Goal: Task Accomplishment & Management: Manage account settings

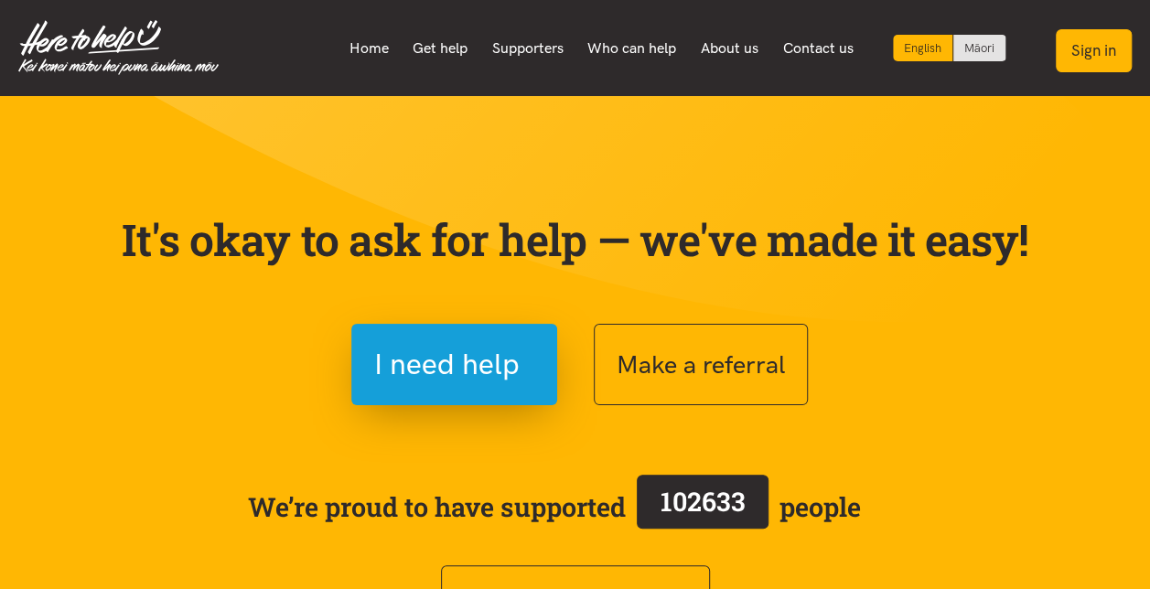
click at [1101, 48] on button "Sign in" at bounding box center [1094, 50] width 76 height 43
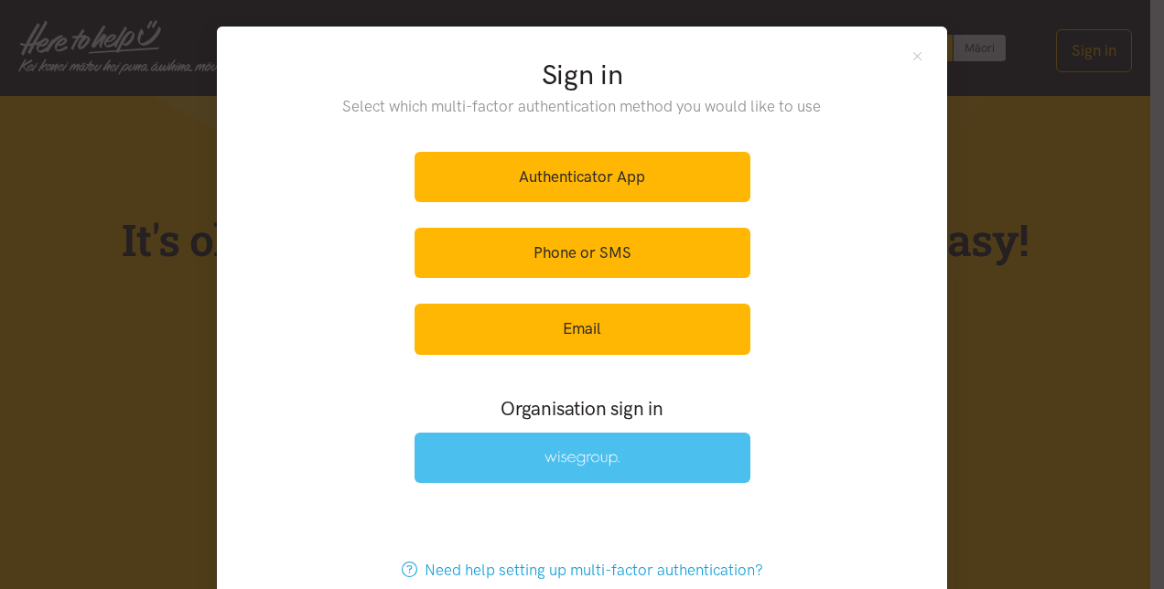
click at [565, 462] on img at bounding box center [581, 459] width 75 height 16
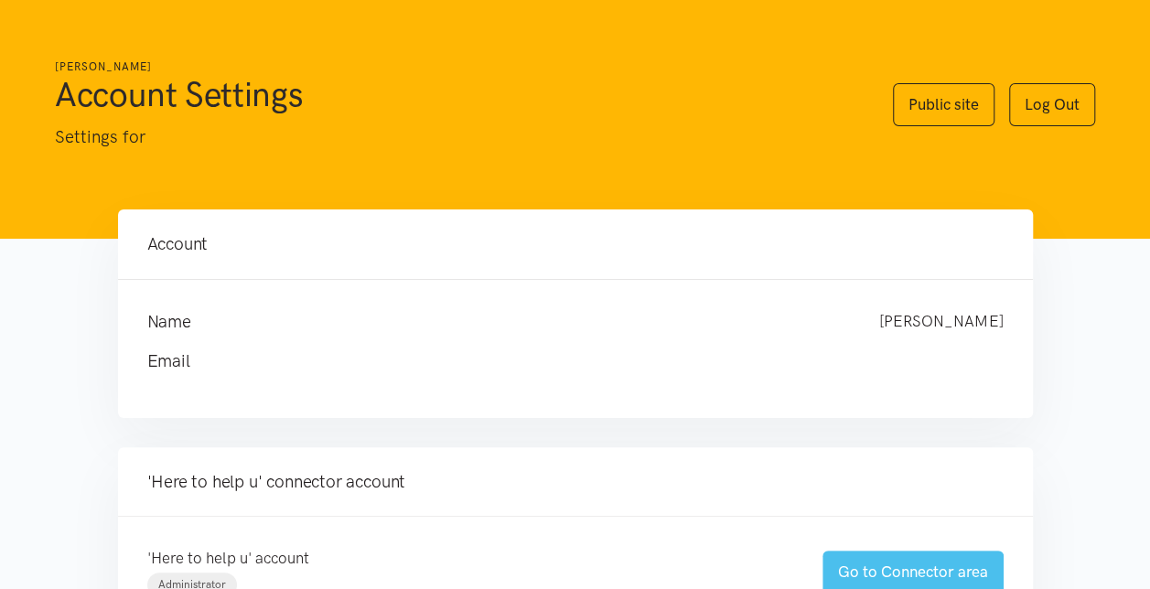
click at [886, 569] on link "Go to Connector area" at bounding box center [912, 572] width 181 height 43
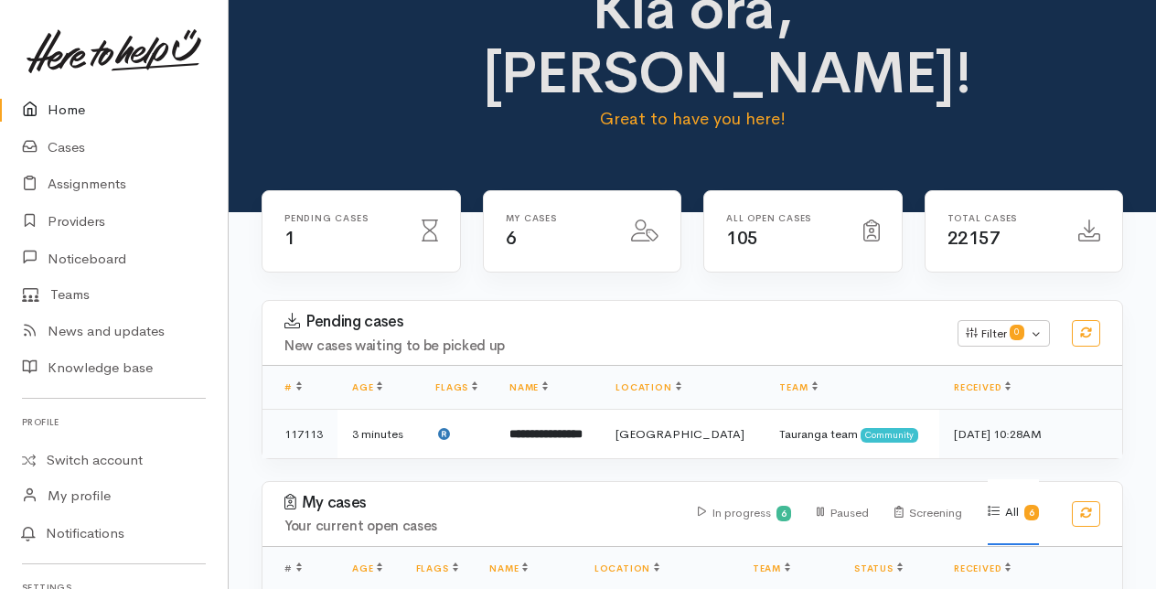
scroll to position [74, 0]
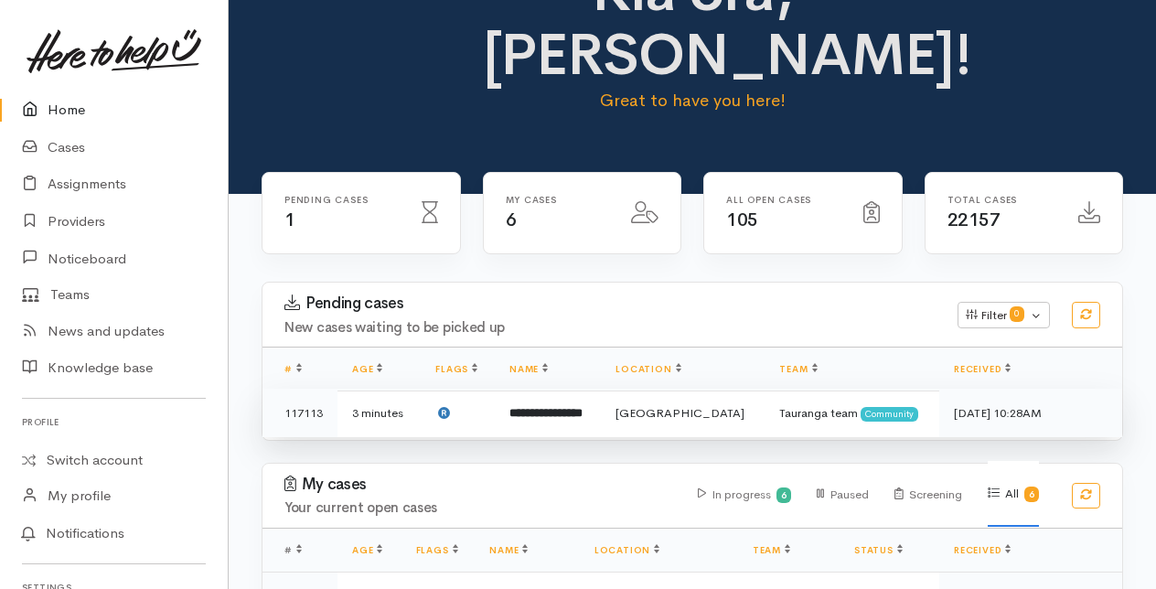
click at [583, 412] on b "**********" at bounding box center [546, 413] width 73 height 12
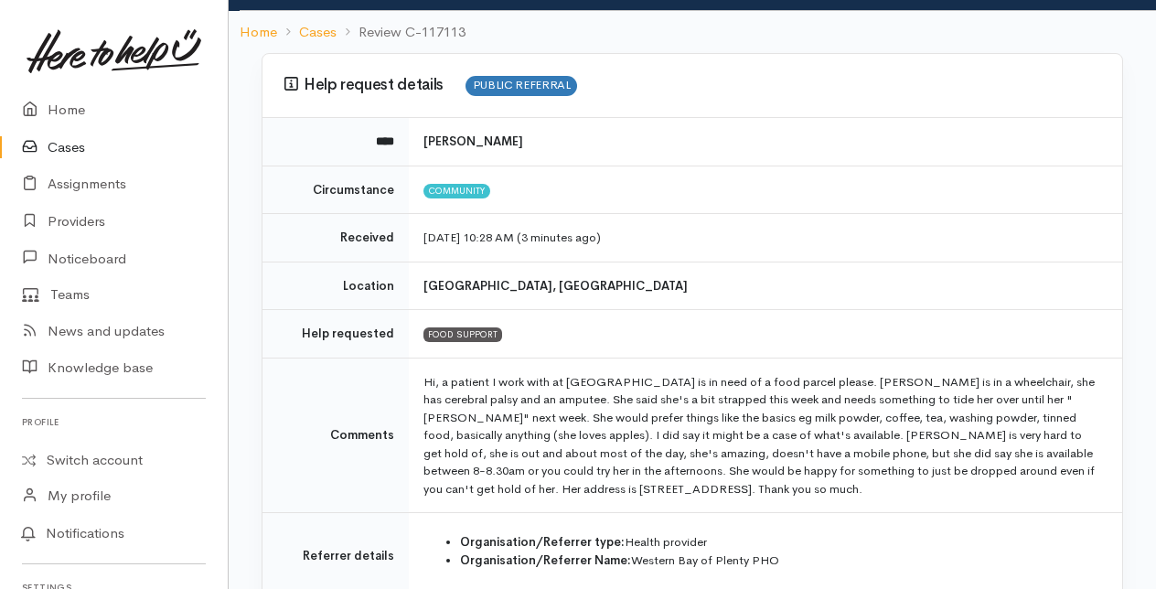
scroll to position [180, 0]
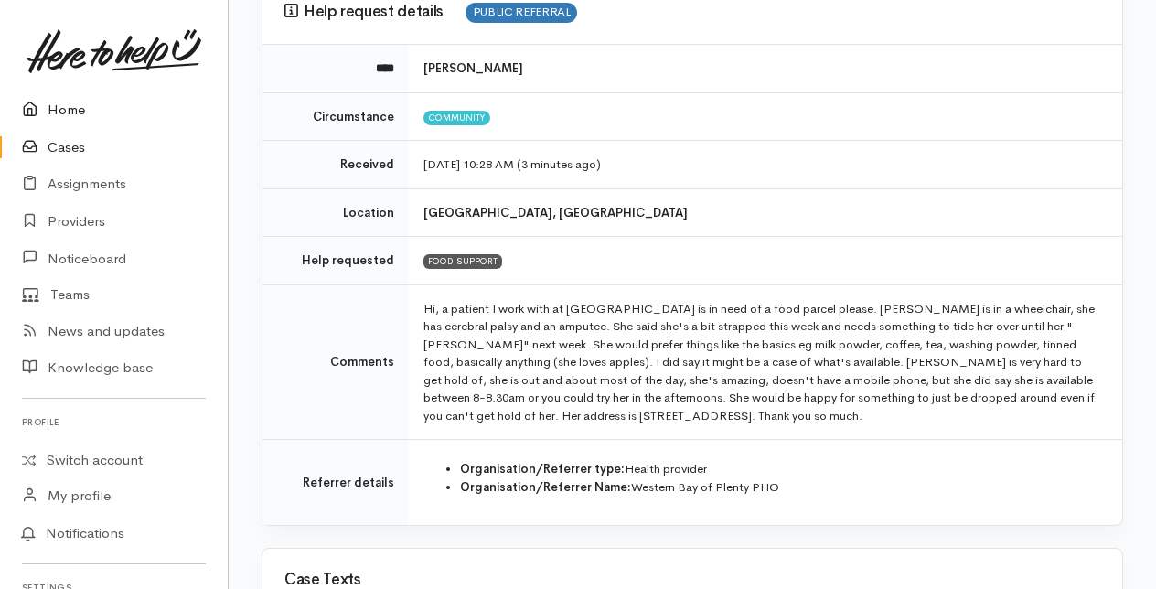
click at [60, 109] on link "Home" at bounding box center [114, 110] width 228 height 38
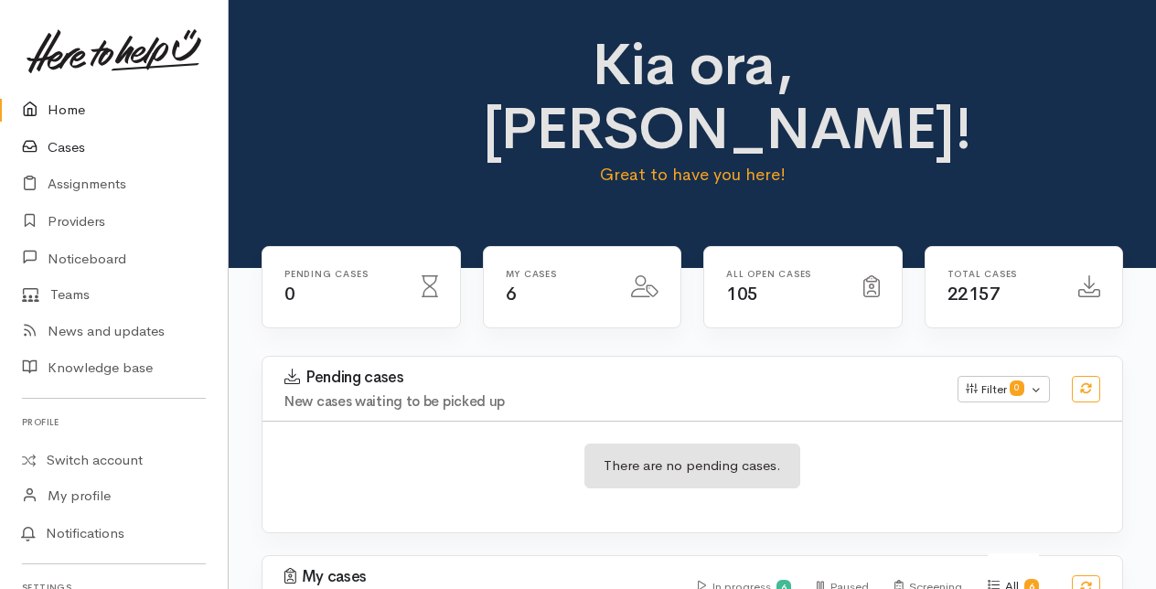
click at [71, 148] on link "Cases" at bounding box center [114, 148] width 228 height 38
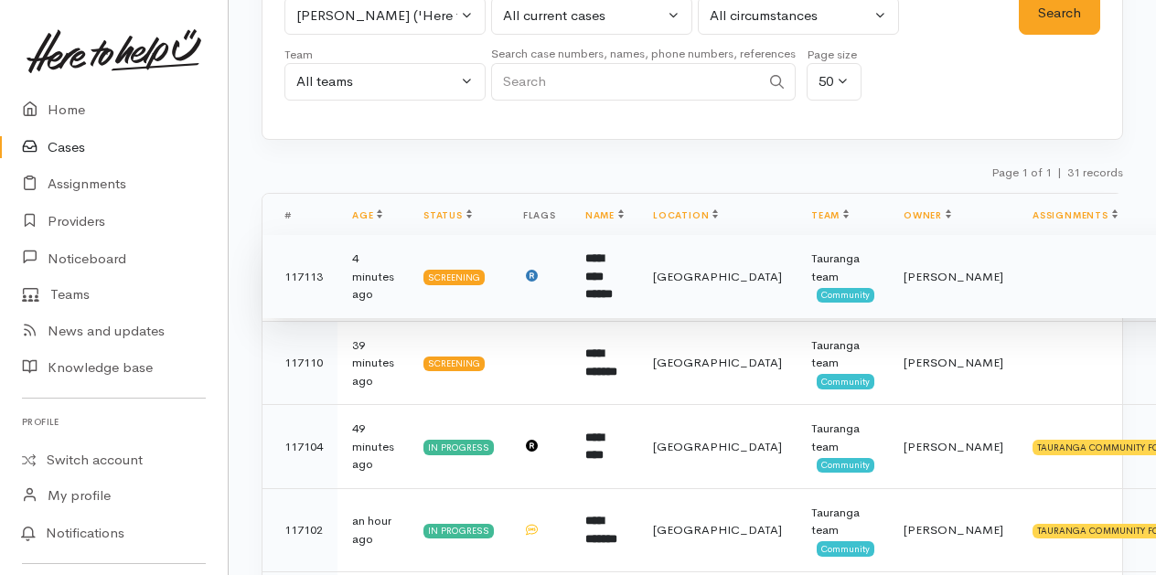
scroll to position [145, 0]
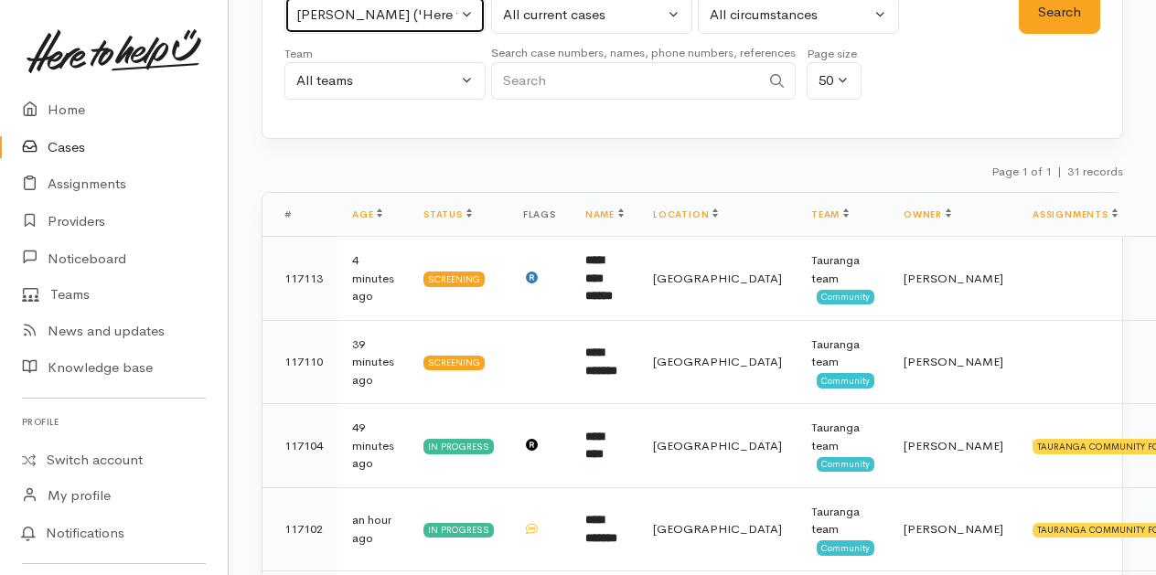
click at [468, 11] on button "[PERSON_NAME] ('Here to help u')" at bounding box center [385, 15] width 201 height 38
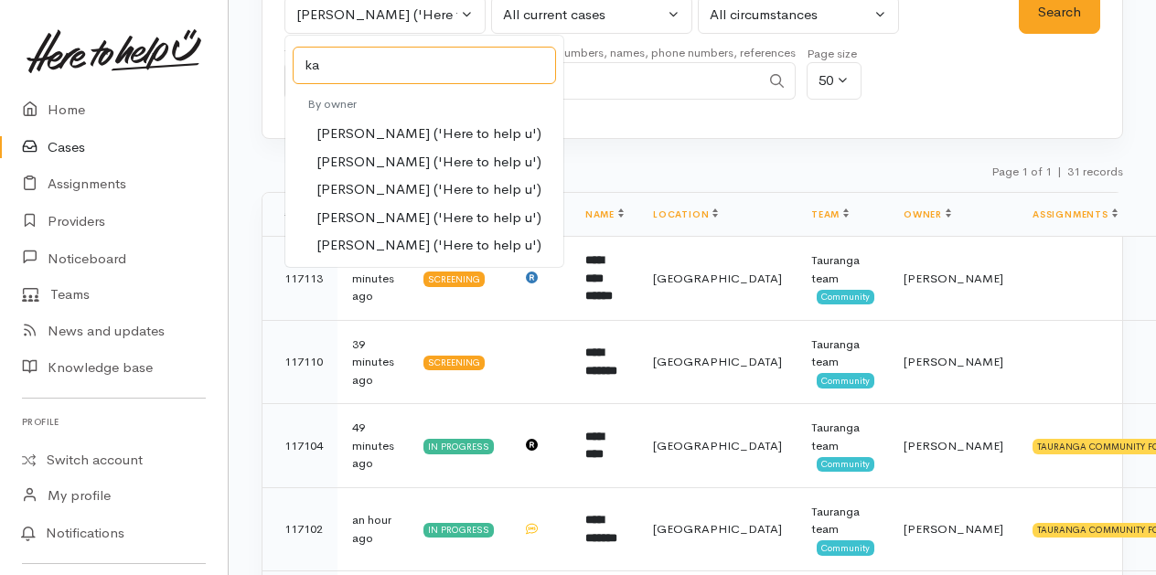
type input "ka"
click at [381, 183] on span "Karli Morris ('Here to help u')" at bounding box center [429, 189] width 225 height 21
select select "435"
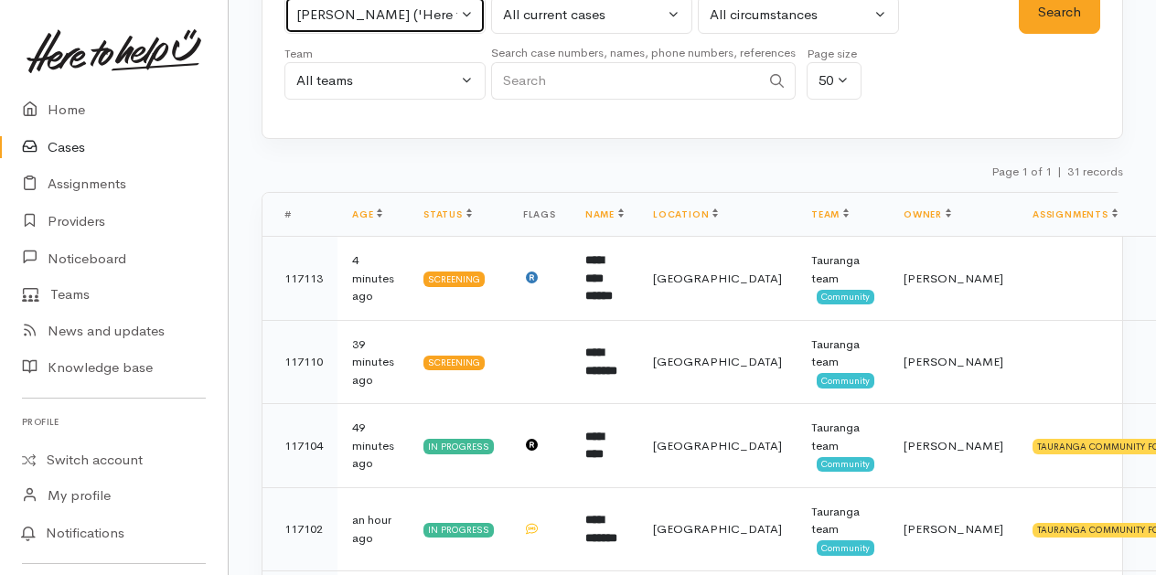
scroll to position [140, 0]
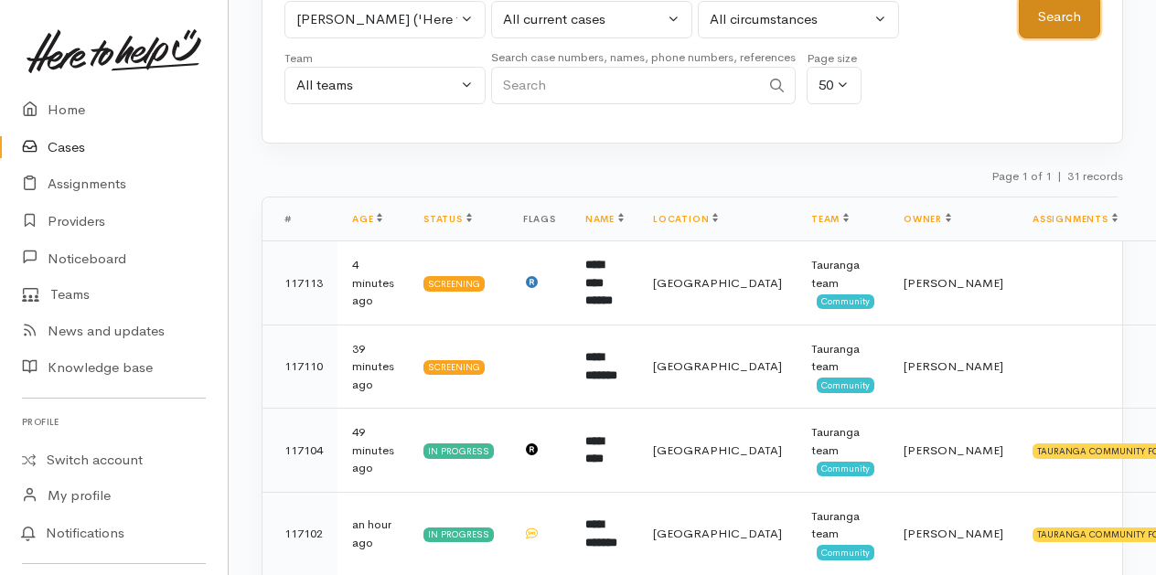
click at [1050, 22] on button "Search" at bounding box center [1059, 17] width 81 height 45
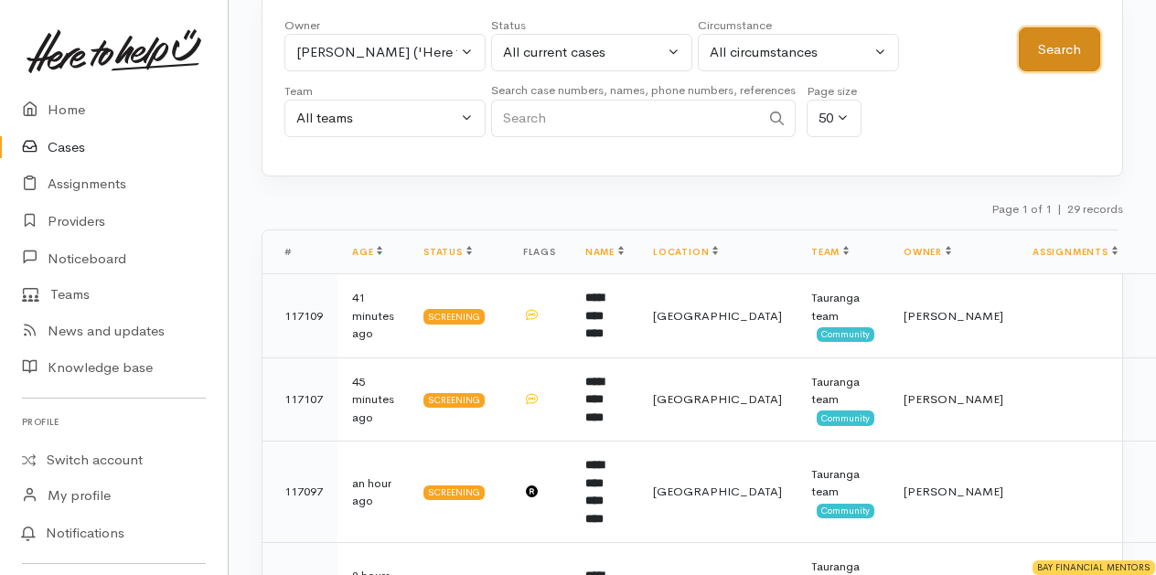
scroll to position [0, 0]
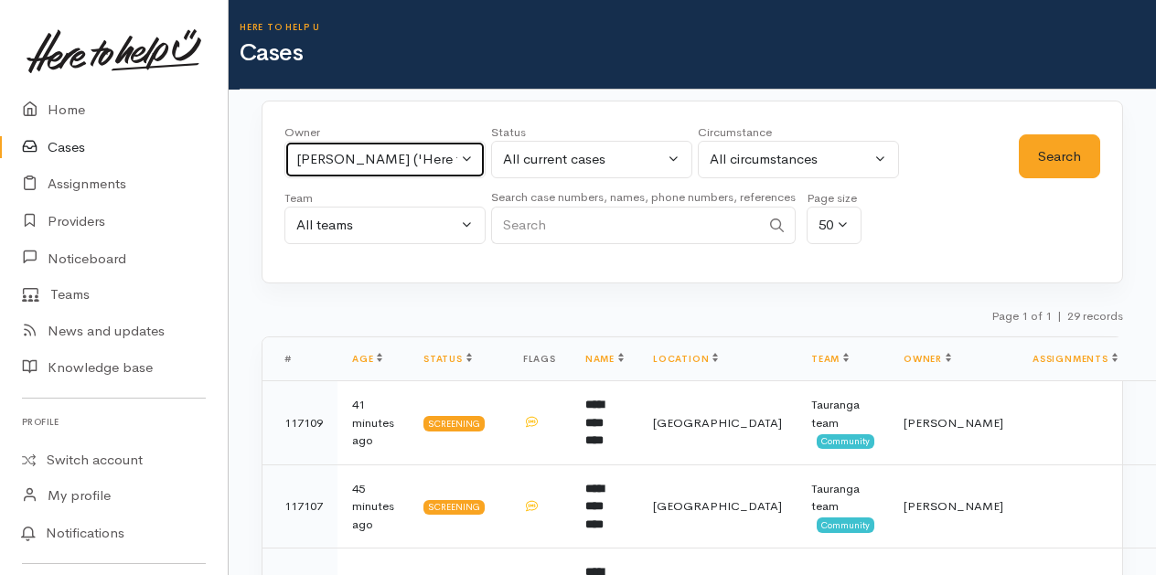
click at [467, 154] on button "[PERSON_NAME] ('Here to help u')" at bounding box center [385, 160] width 201 height 38
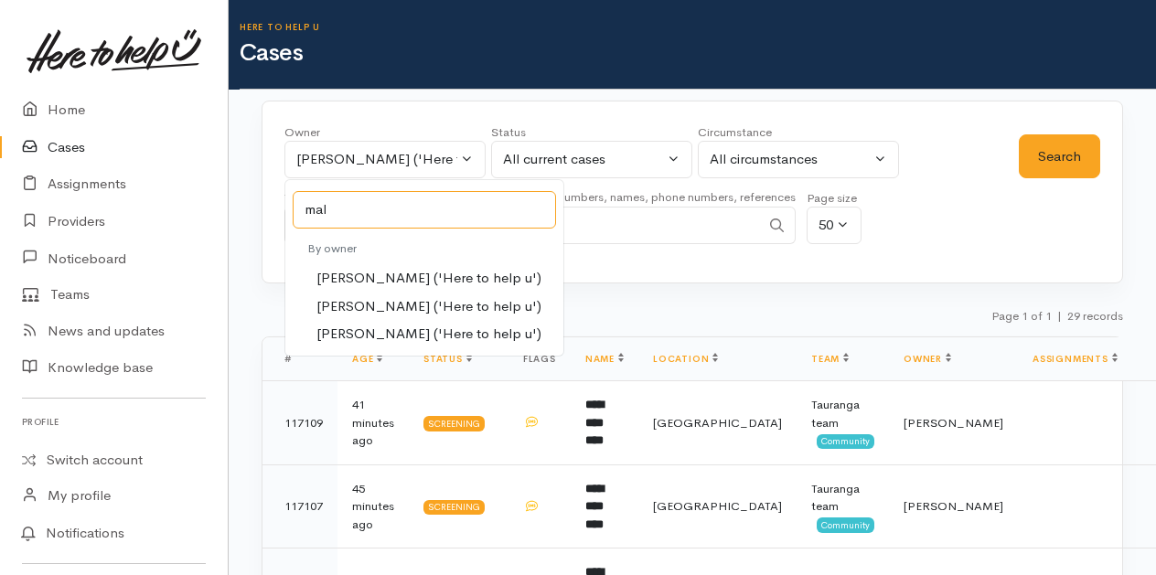
type input "mal"
click at [351, 300] on span "[PERSON_NAME] ('Here to help u')" at bounding box center [429, 306] width 225 height 21
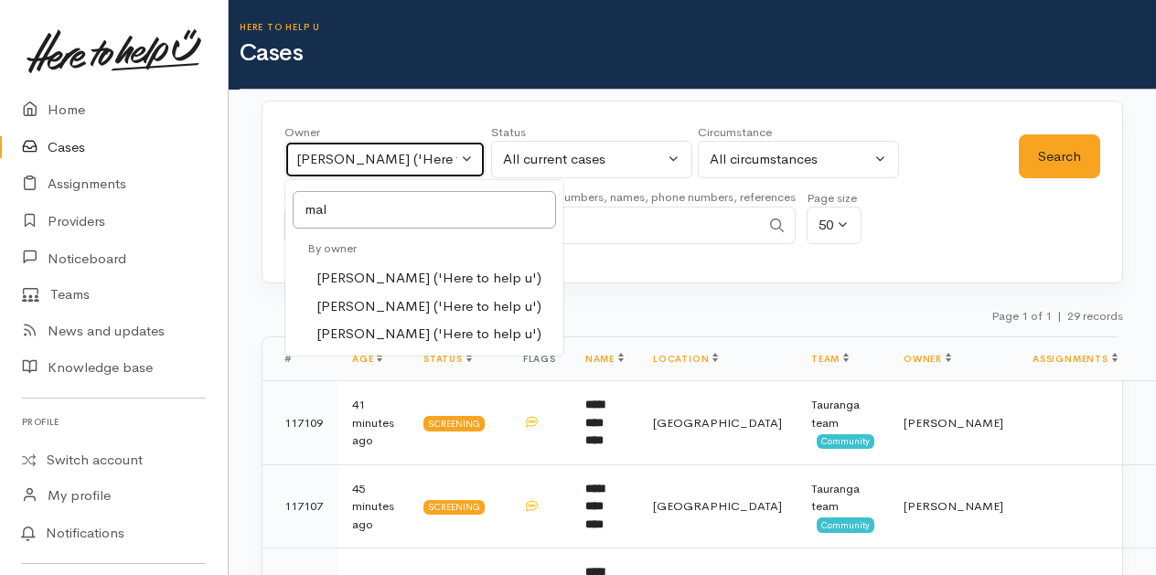
select select "1613"
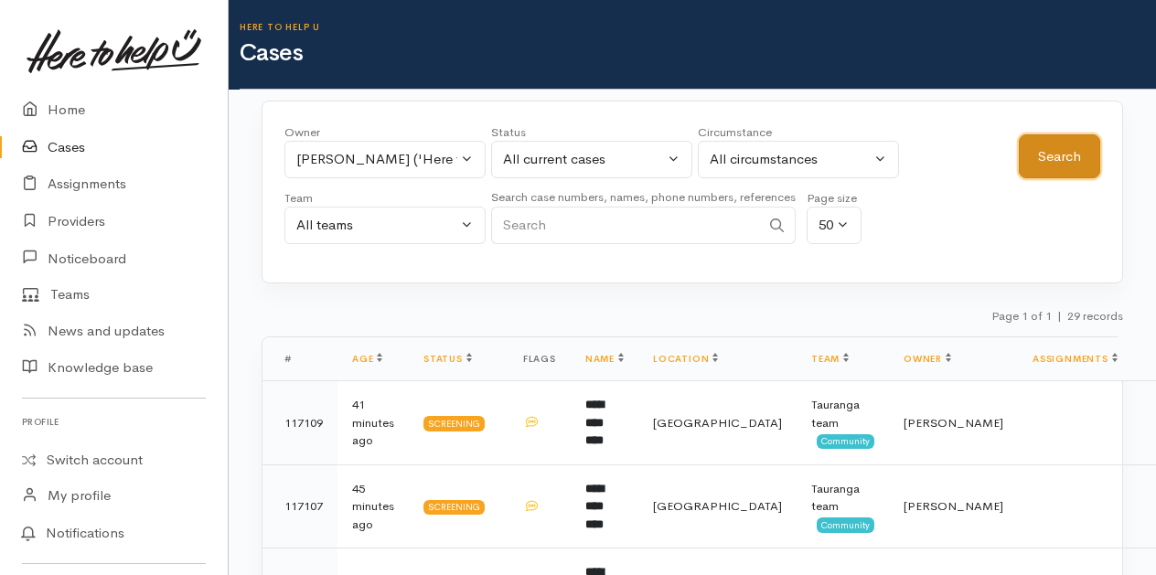
click at [1065, 154] on button "Search" at bounding box center [1059, 156] width 81 height 45
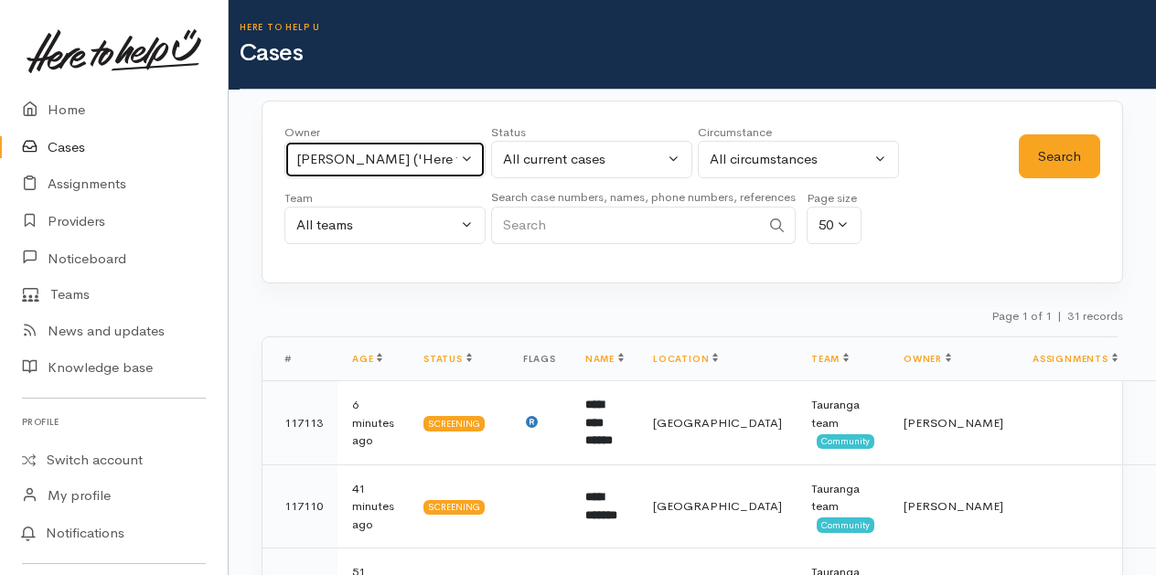
click at [468, 153] on button "[PERSON_NAME] ('Here to help u')" at bounding box center [385, 160] width 201 height 38
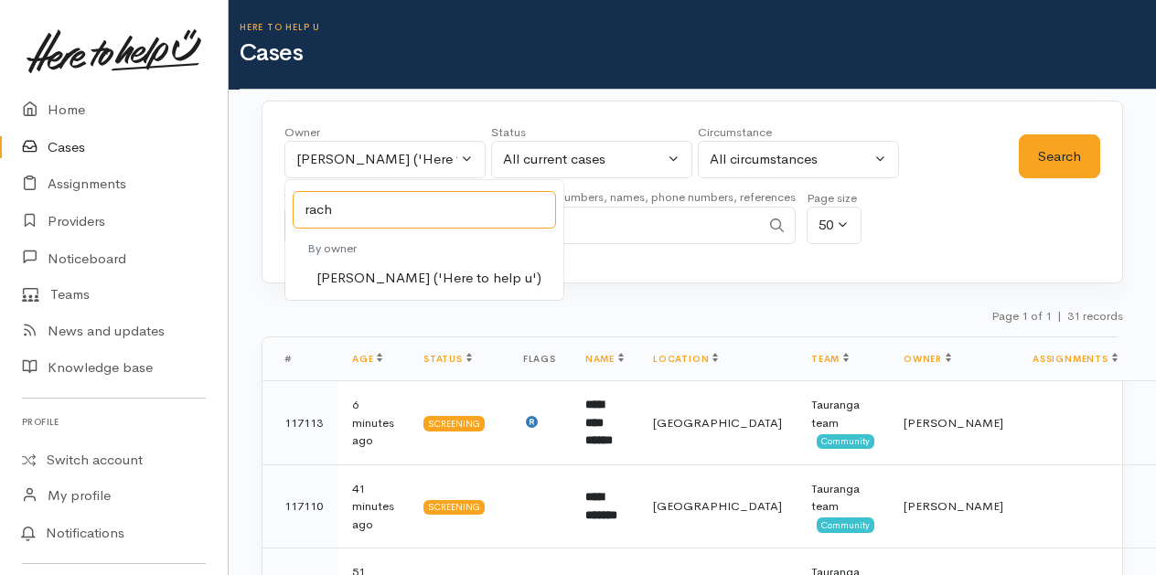
type input "rach"
click at [353, 278] on span "[PERSON_NAME] ('Here to help u')" at bounding box center [429, 278] width 225 height 21
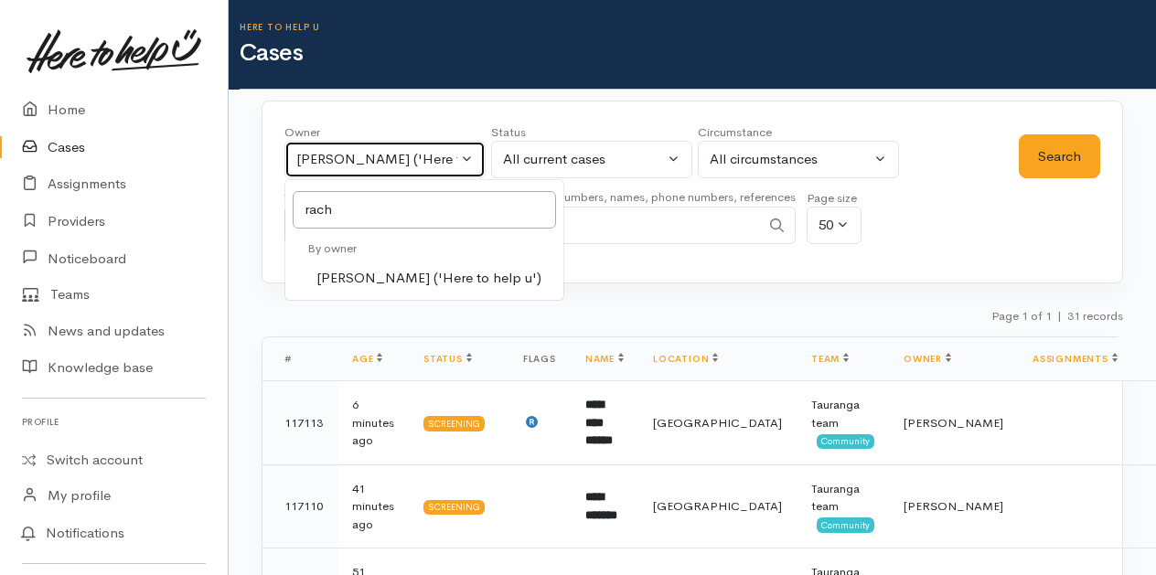
select select "1612"
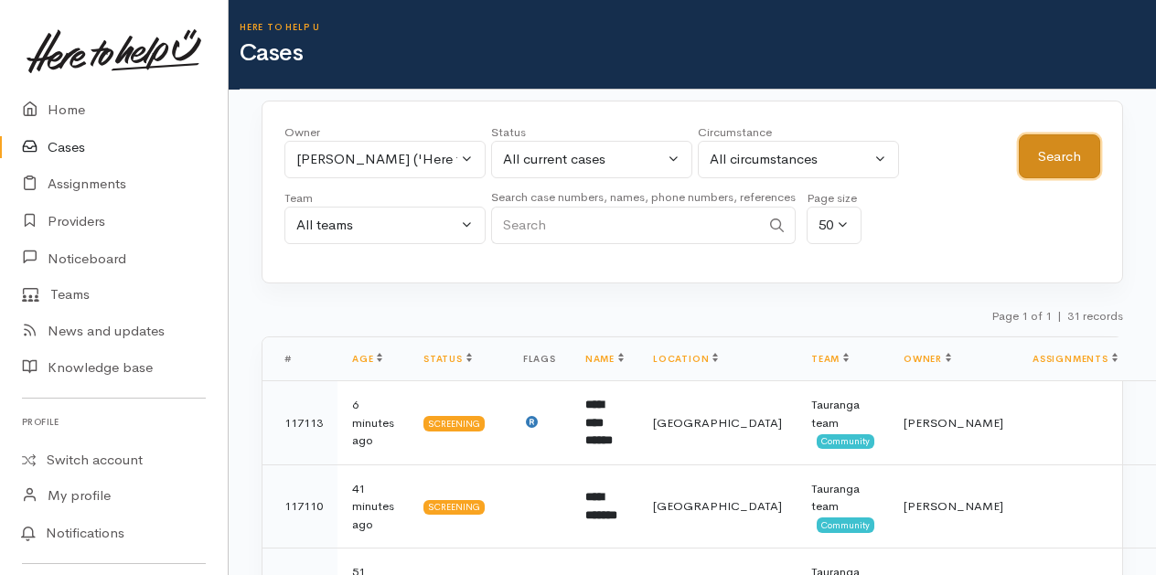
click at [1036, 152] on button "Search" at bounding box center [1059, 156] width 81 height 45
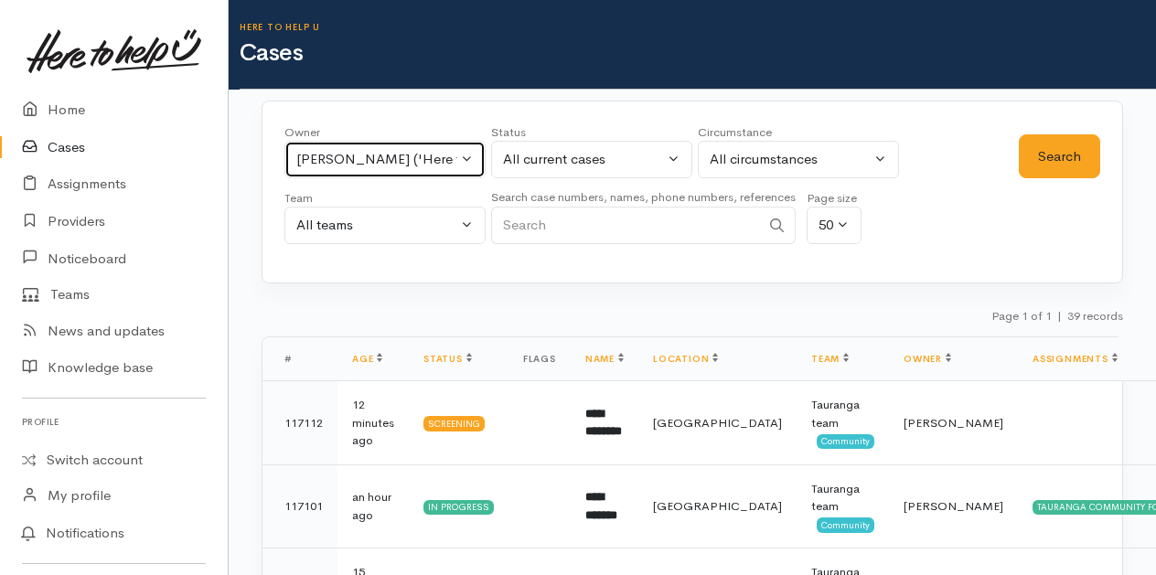
click at [463, 152] on button "[PERSON_NAME] ('Here to help u')" at bounding box center [385, 160] width 201 height 38
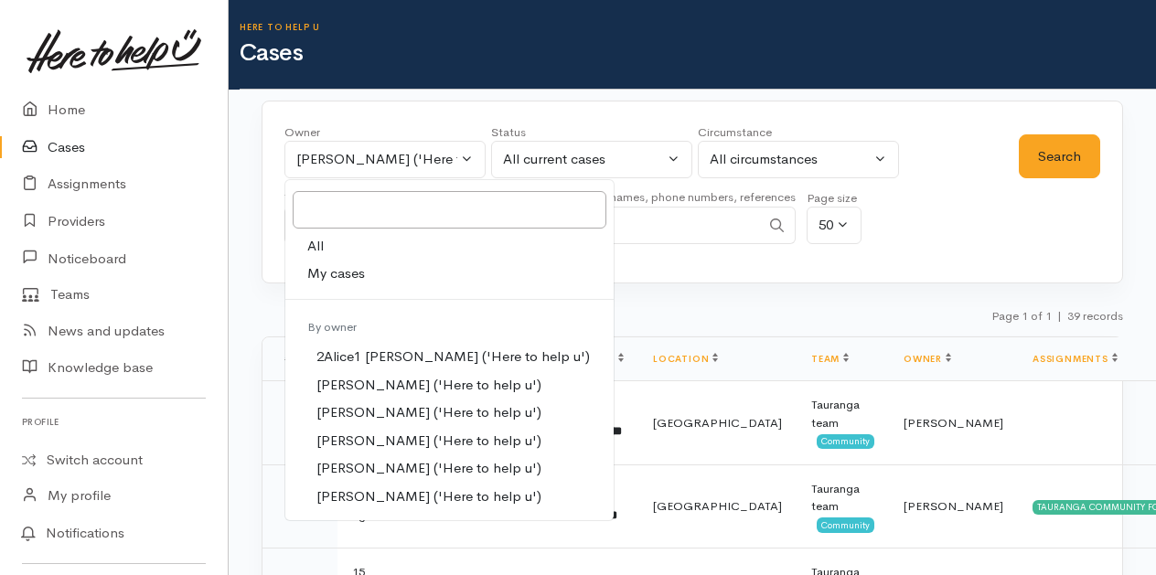
click at [322, 270] on span "My cases" at bounding box center [336, 273] width 58 height 21
select select "205"
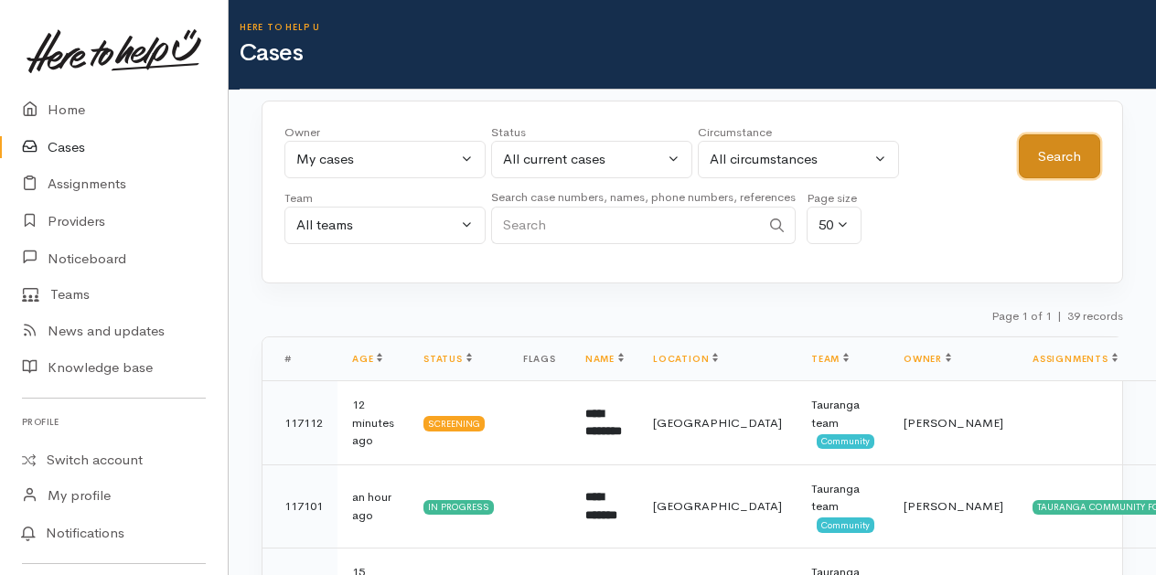
click at [1048, 153] on button "Search" at bounding box center [1059, 156] width 81 height 45
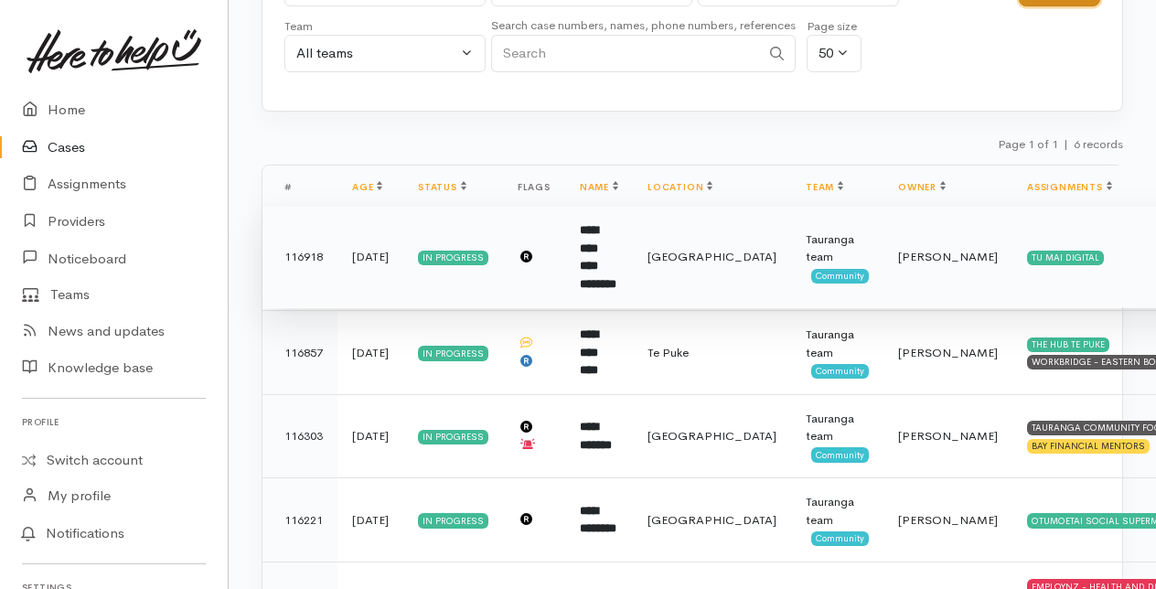
scroll to position [168, 0]
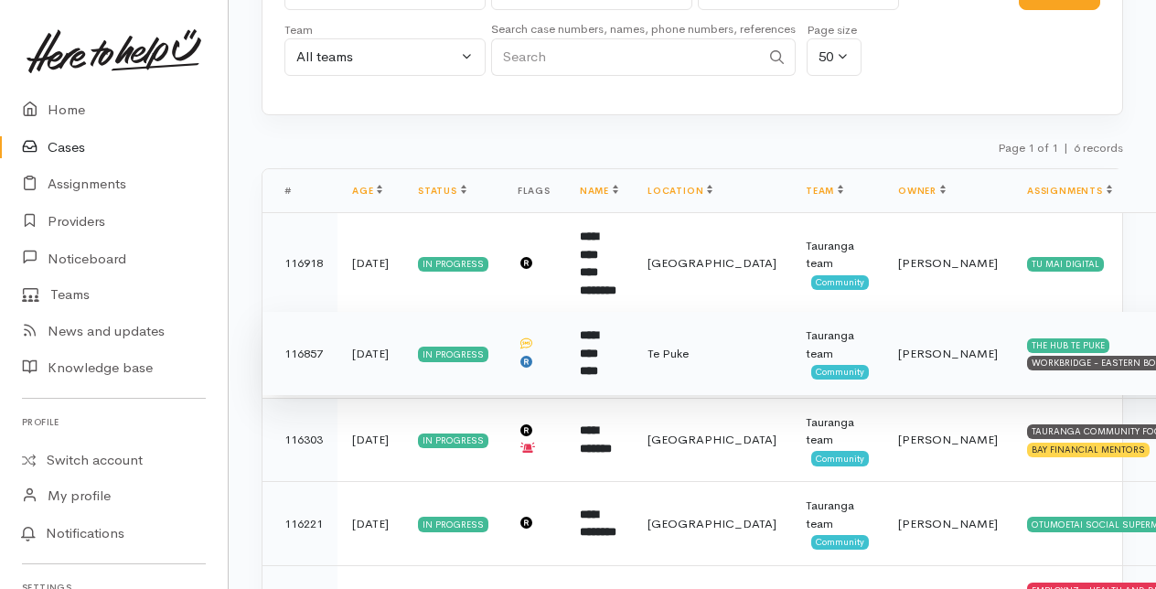
click at [593, 349] on td "**********" at bounding box center [599, 354] width 68 height 84
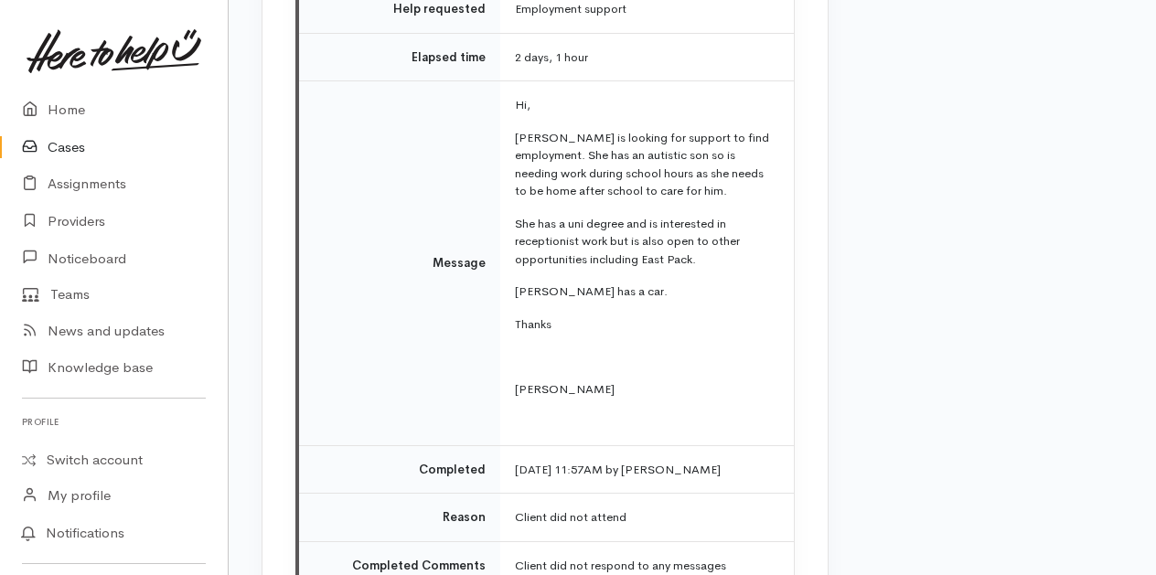
scroll to position [3311, 0]
click at [70, 145] on link "Cases" at bounding box center [114, 148] width 228 height 38
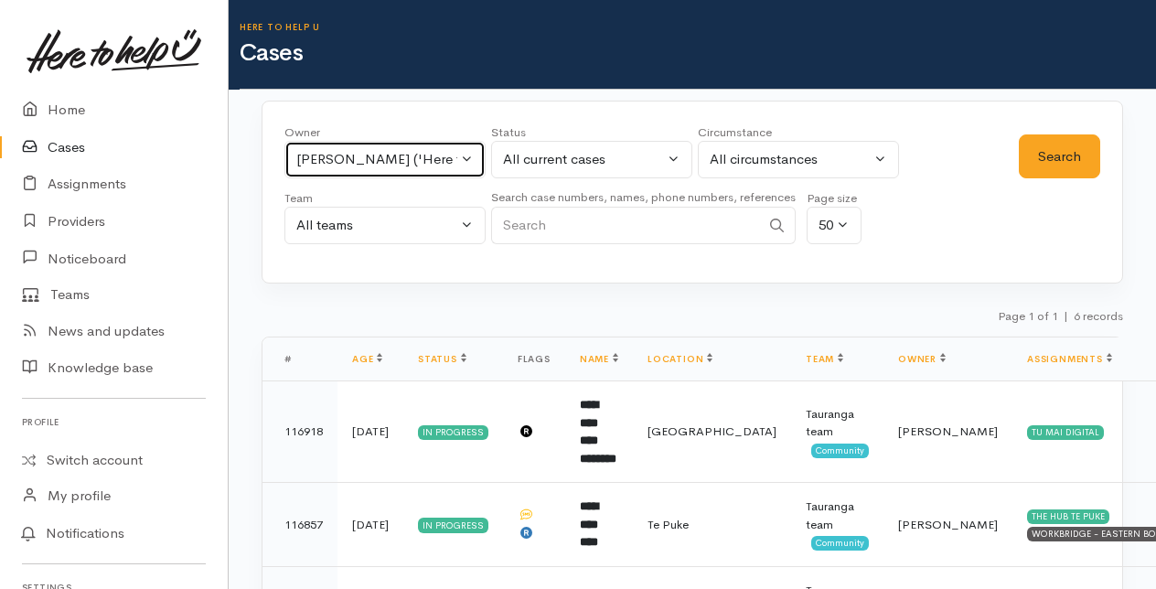
click at [470, 156] on button "[PERSON_NAME] ('Here to help u')" at bounding box center [385, 160] width 201 height 38
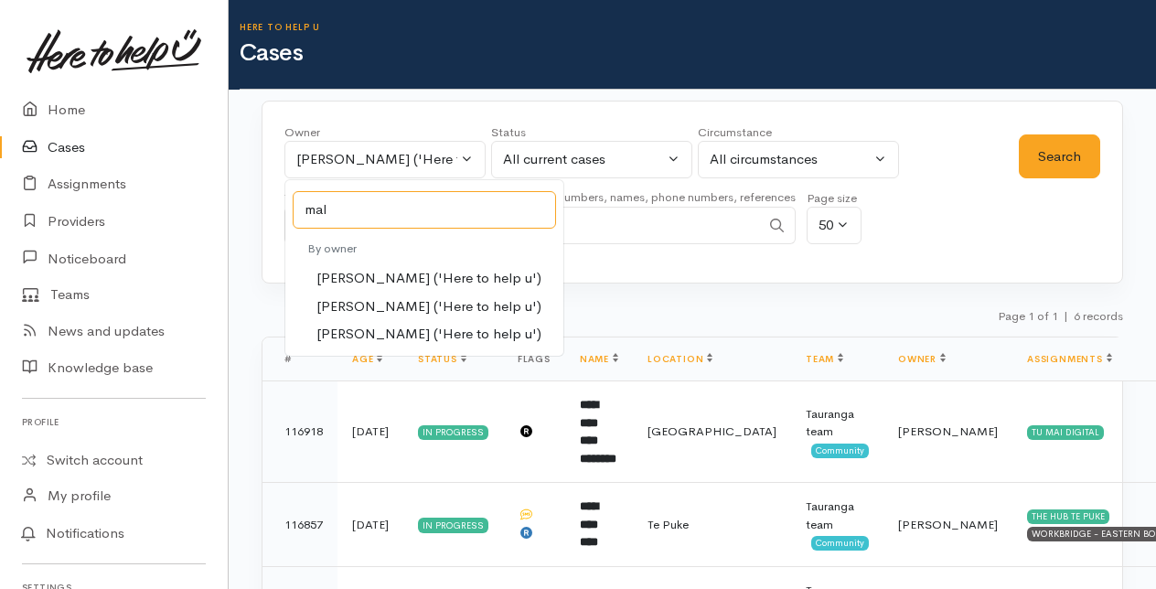
type input "mal"
click at [359, 301] on span "[PERSON_NAME] ('Here to help u')" at bounding box center [429, 306] width 225 height 21
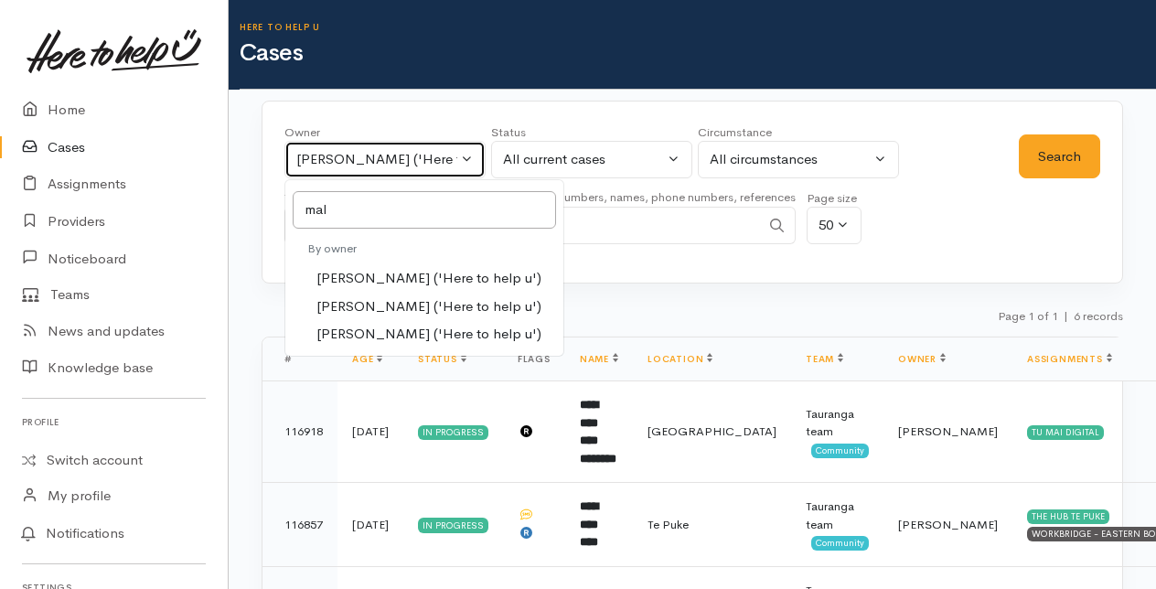
select select "1613"
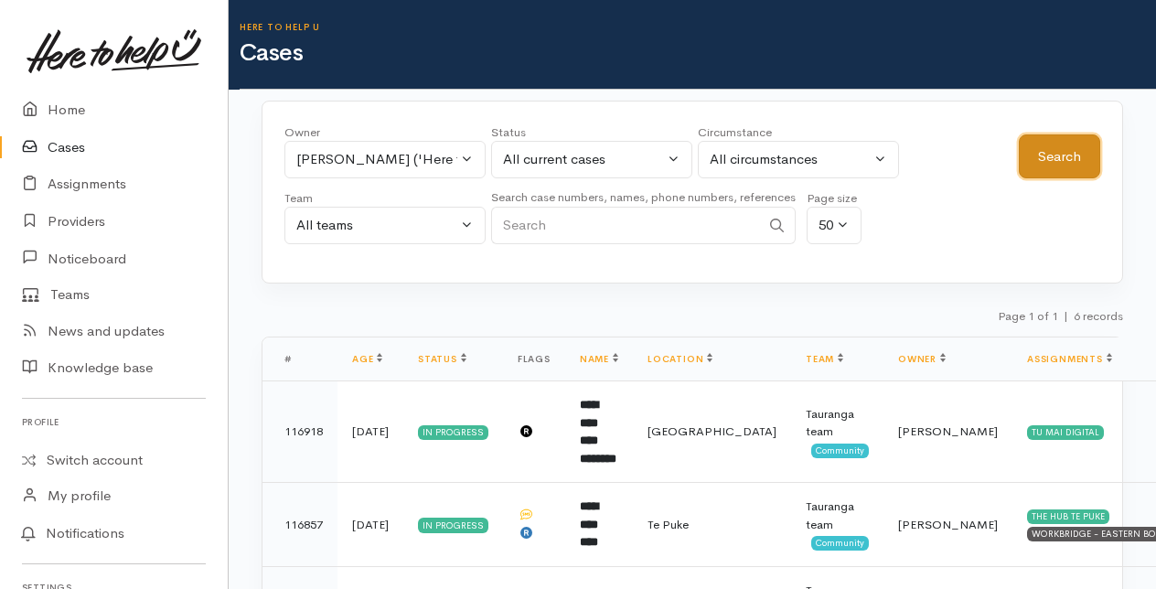
click at [1068, 151] on button "Search" at bounding box center [1059, 156] width 81 height 45
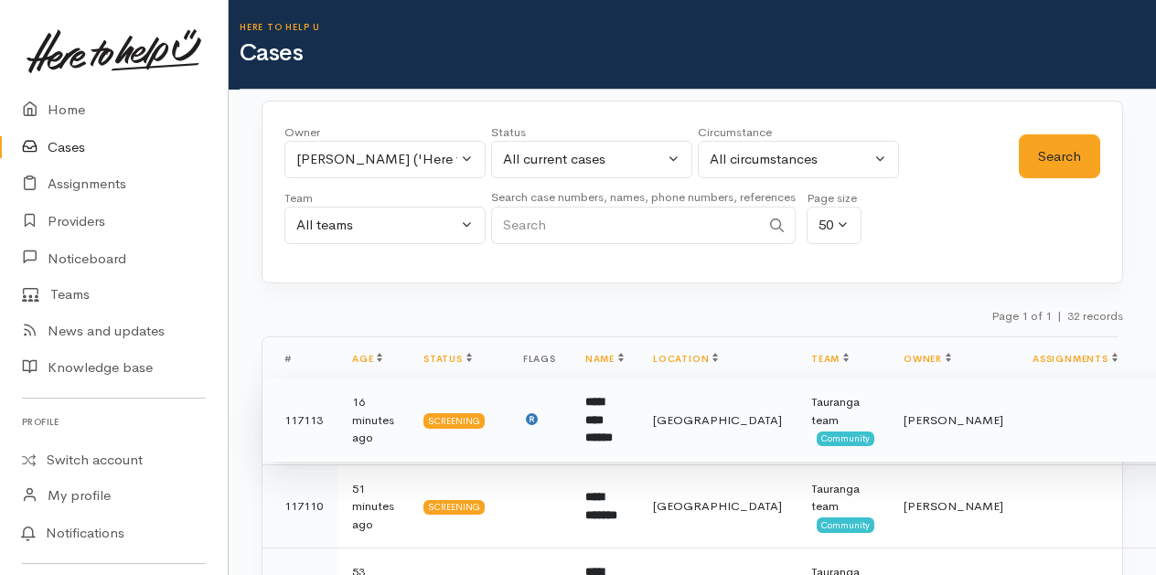
click at [613, 424] on b "**********" at bounding box center [598, 420] width 27 height 48
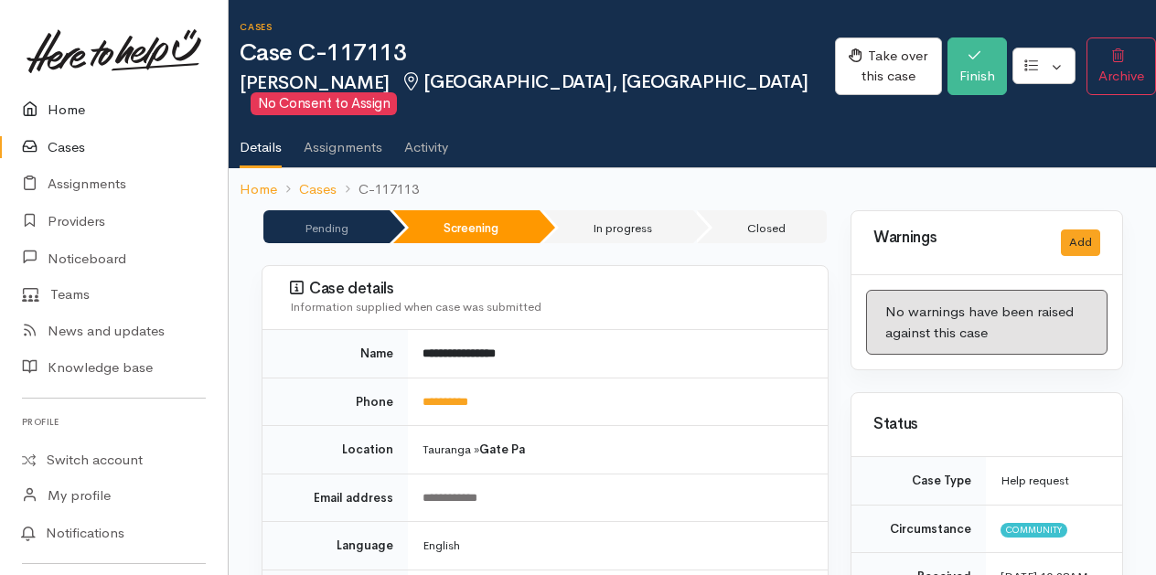
click at [68, 110] on link "Home" at bounding box center [114, 110] width 228 height 38
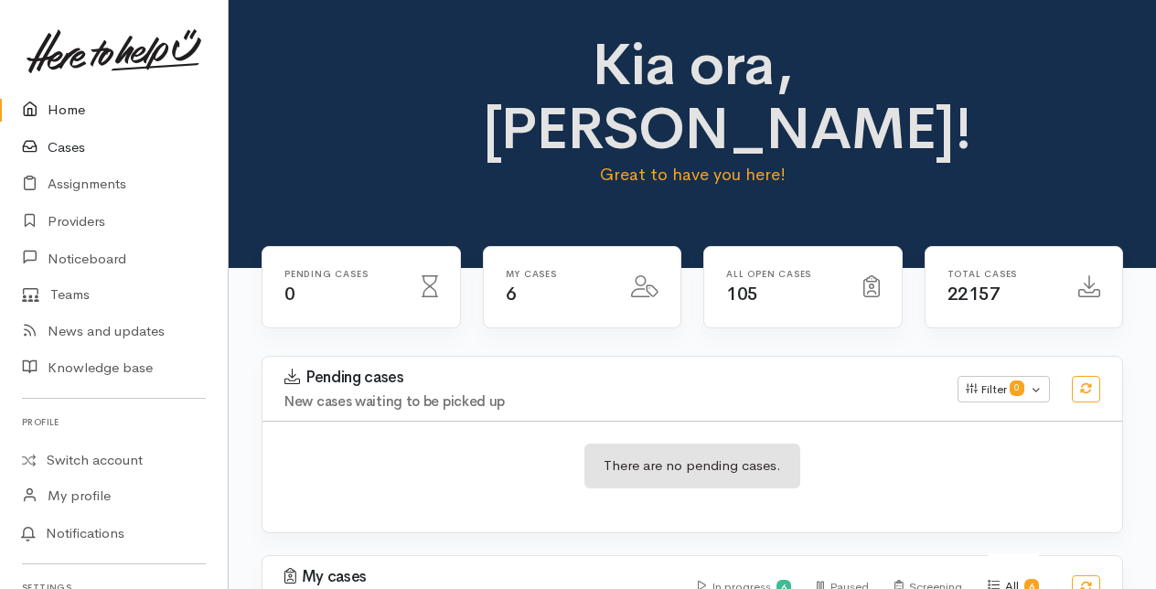
click at [66, 149] on link "Cases" at bounding box center [114, 148] width 228 height 38
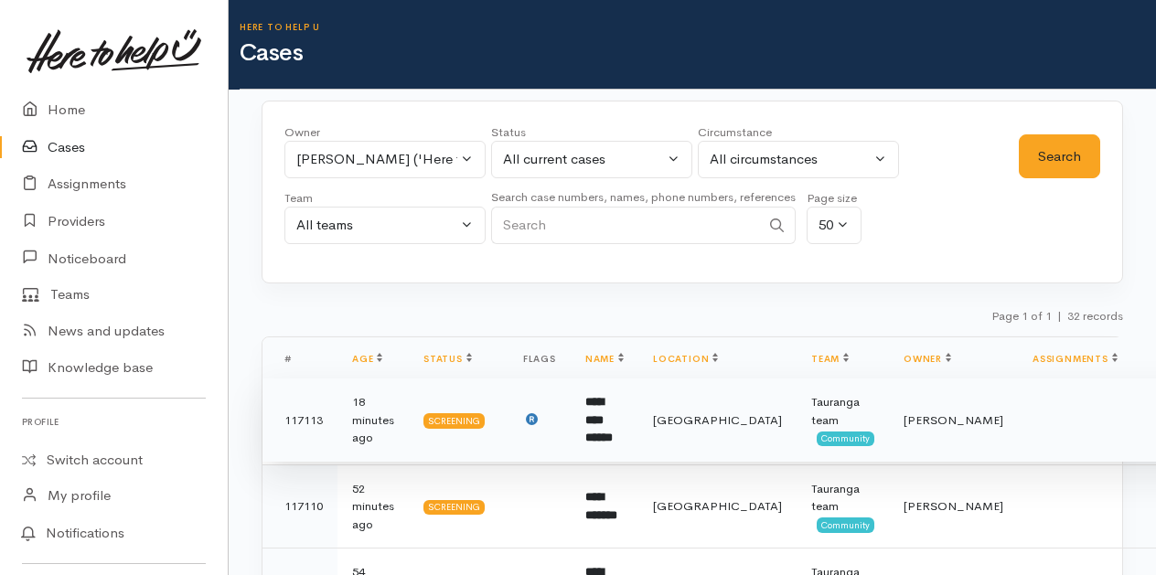
click at [606, 424] on b "**********" at bounding box center [598, 420] width 27 height 48
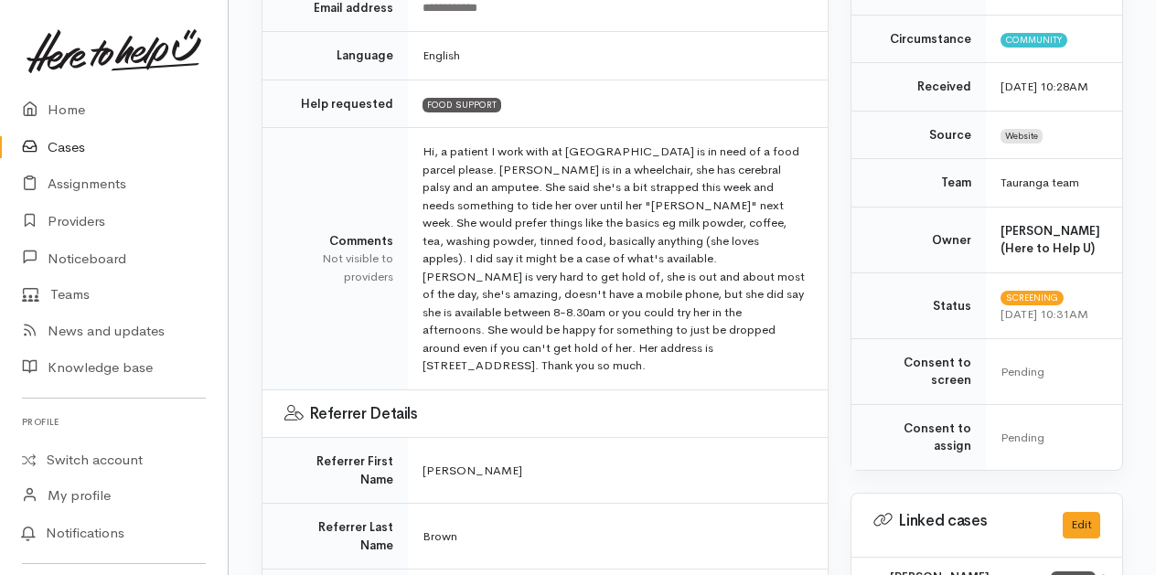
scroll to position [489, 0]
click at [59, 111] on link "Home" at bounding box center [114, 110] width 228 height 38
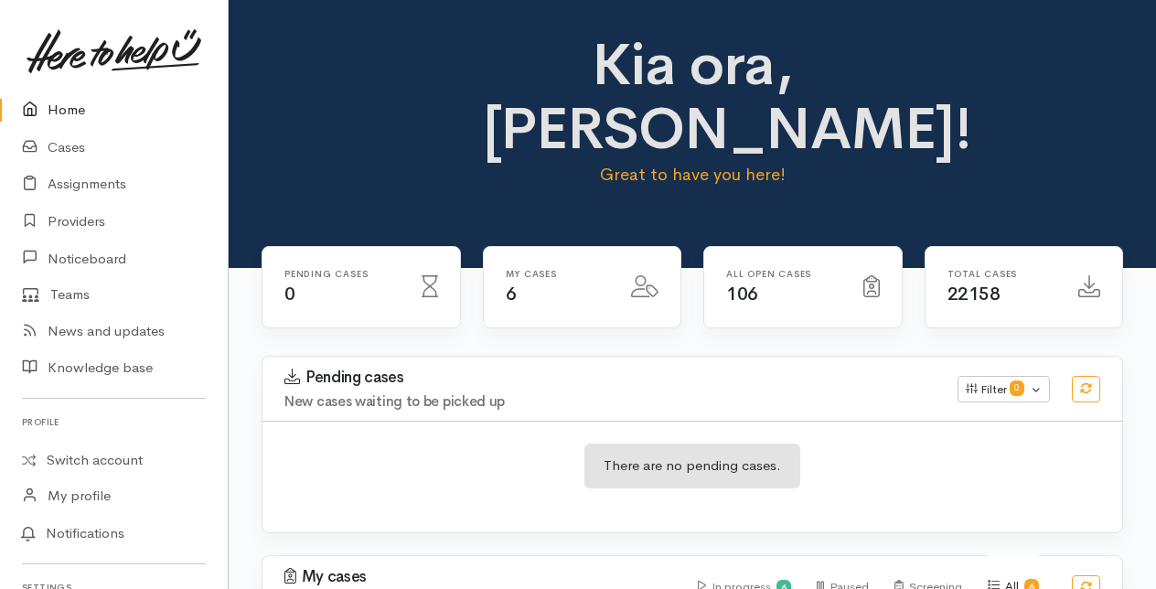
click at [70, 108] on link "Home" at bounding box center [114, 110] width 228 height 38
click at [70, 148] on link "Cases" at bounding box center [114, 148] width 228 height 38
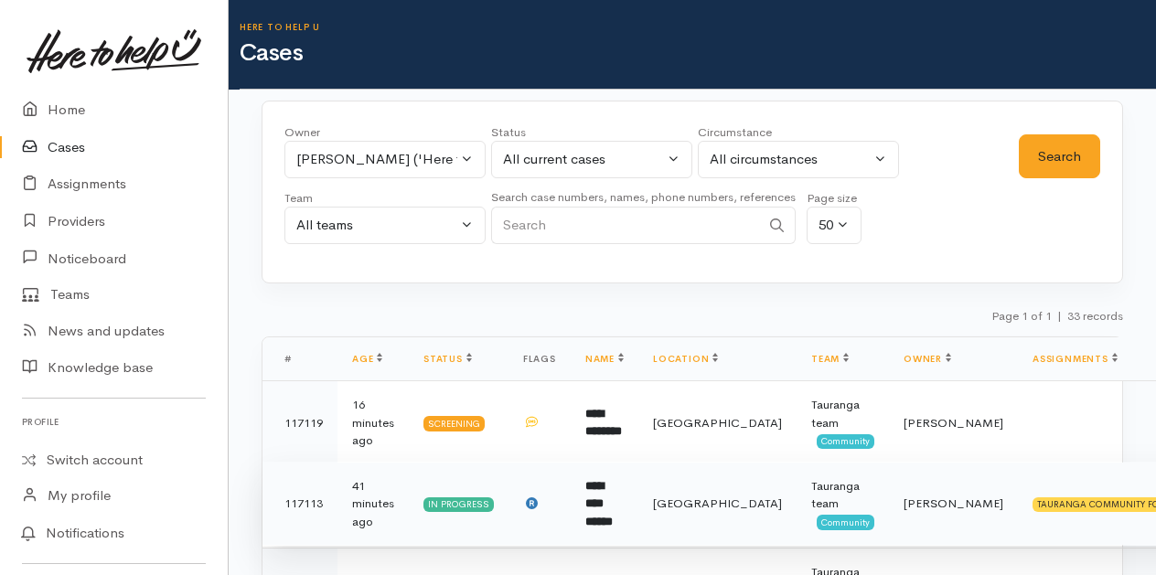
scroll to position [70, 0]
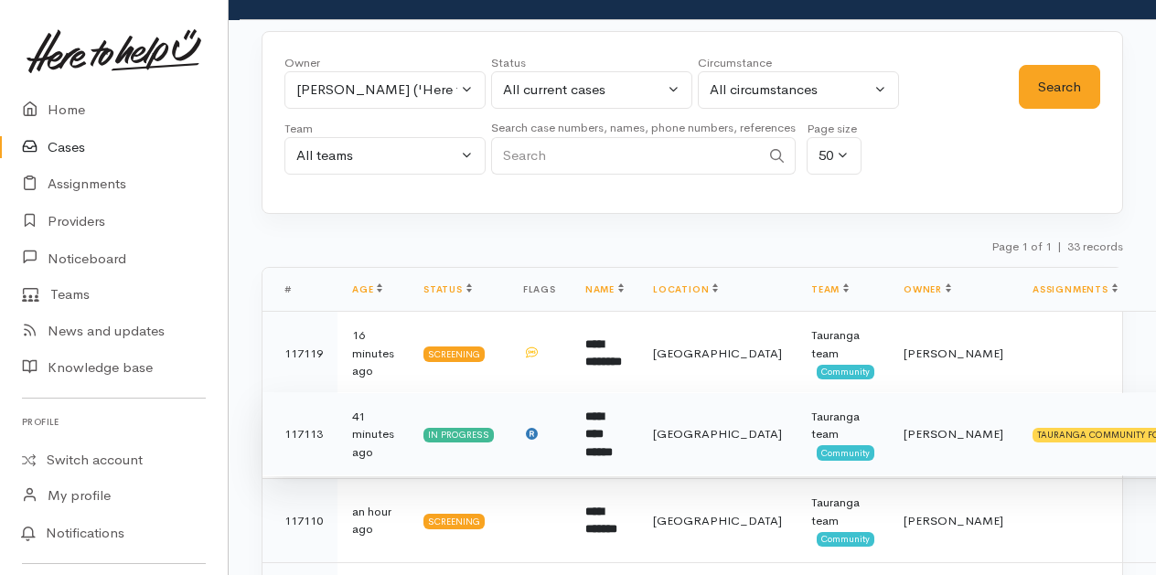
click at [613, 441] on b "**********" at bounding box center [598, 435] width 27 height 48
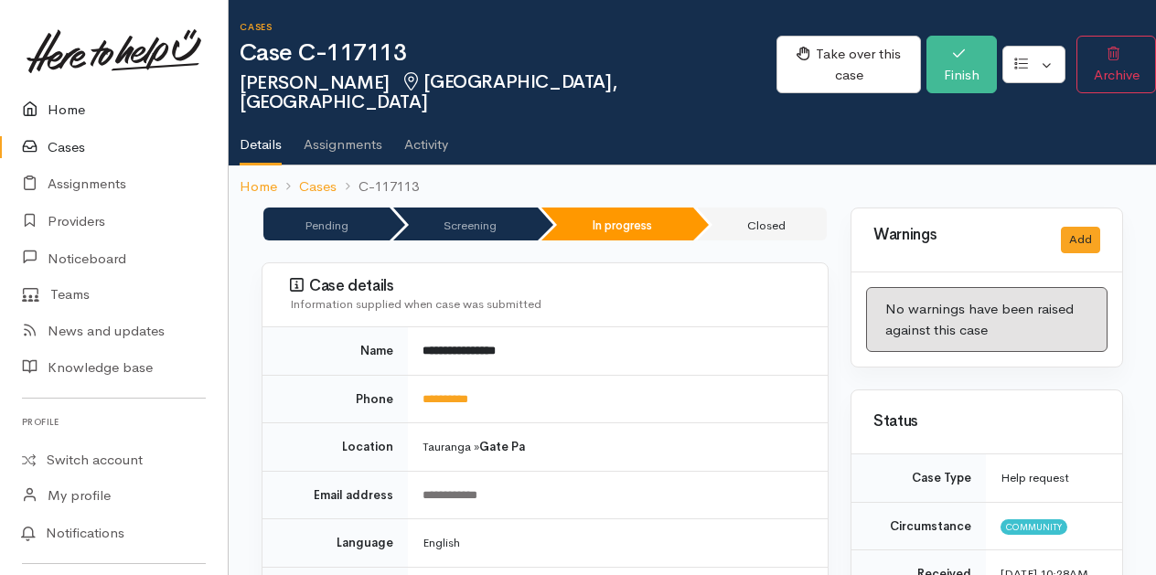
click at [66, 108] on link "Home" at bounding box center [114, 110] width 228 height 38
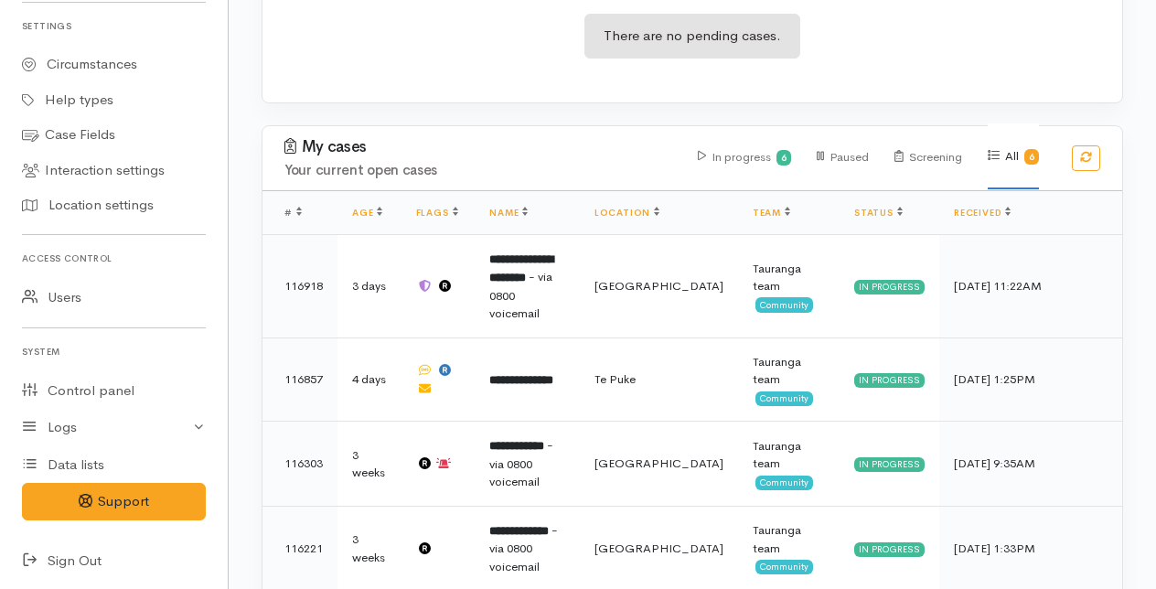
scroll to position [553, 0]
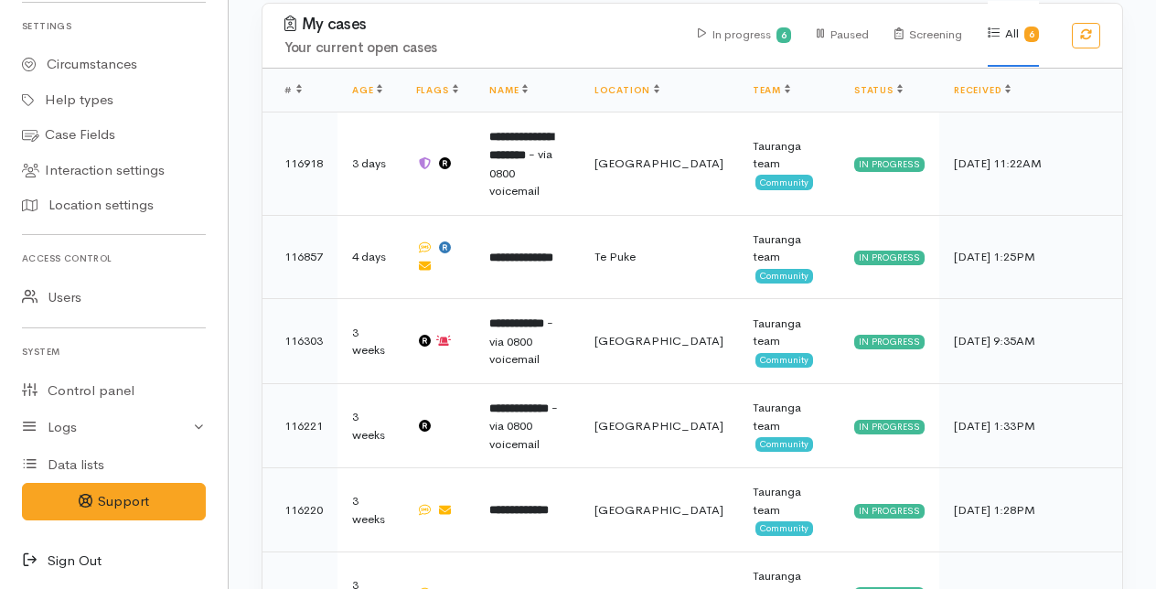
click at [23, 556] on icon at bounding box center [35, 561] width 26 height 23
